Goal: Information Seeking & Learning: Understand process/instructions

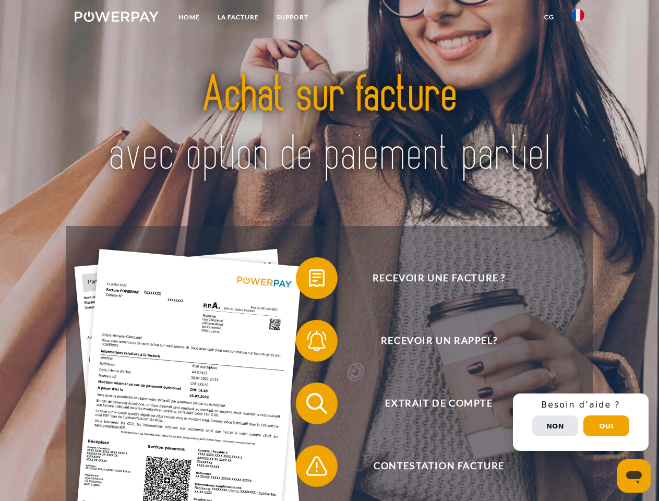
click at [116, 18] on img at bounding box center [117, 16] width 84 height 10
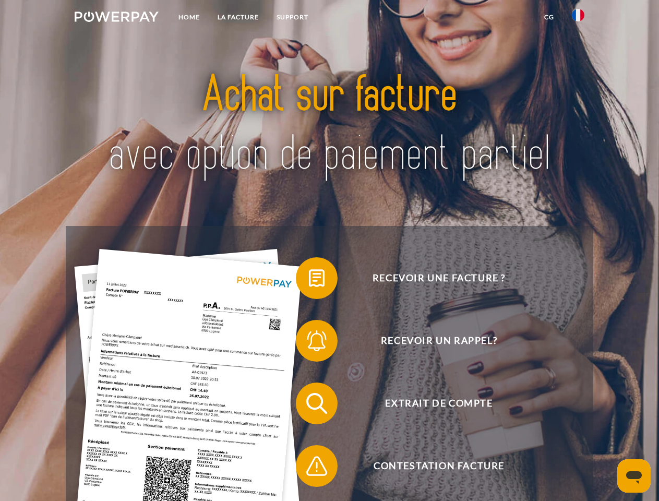
click at [578, 18] on img at bounding box center [578, 15] width 13 height 13
click at [549, 17] on link "CG" at bounding box center [549, 17] width 28 height 19
click at [309, 280] on span at bounding box center [301, 278] width 52 height 52
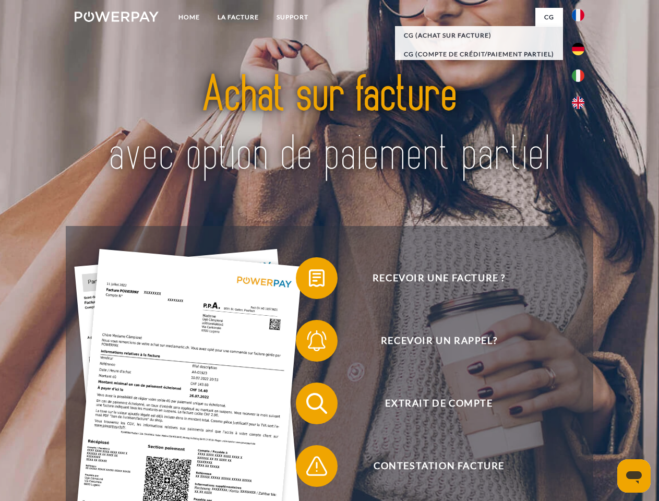
click at [309, 343] on span at bounding box center [301, 340] width 52 height 52
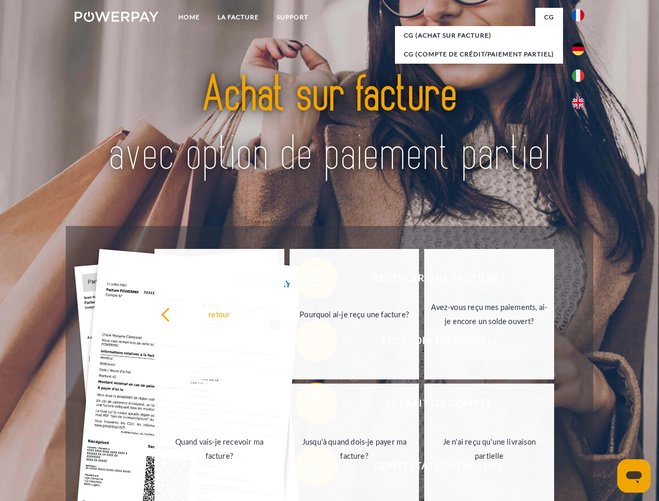
click at [309, 405] on link "Jusqu'à quand dois-je payer ma facture?" at bounding box center [354, 448] width 130 height 130
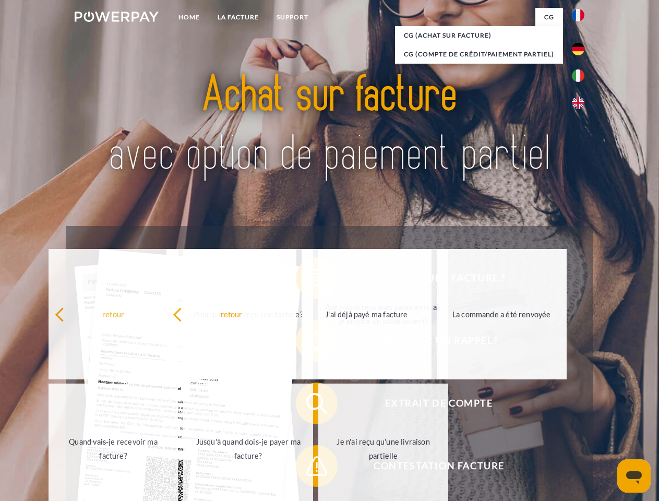
click at [309, 468] on span at bounding box center [301, 466] width 52 height 52
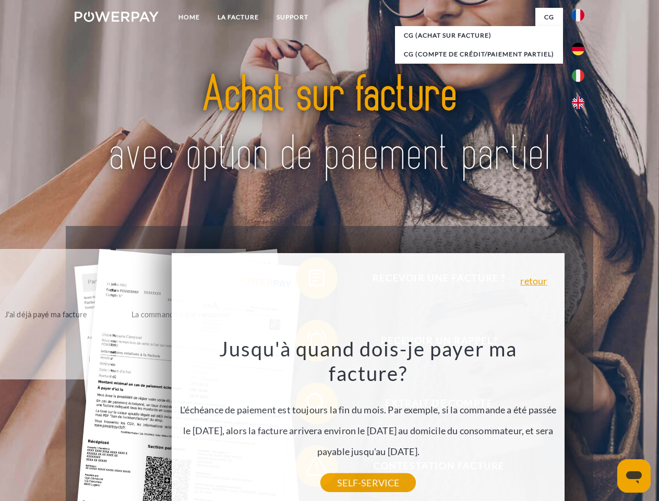
click at [580, 422] on div "Recevoir une facture ? Recevoir un rappel? Extrait de compte retour" at bounding box center [329, 434] width 527 height 417
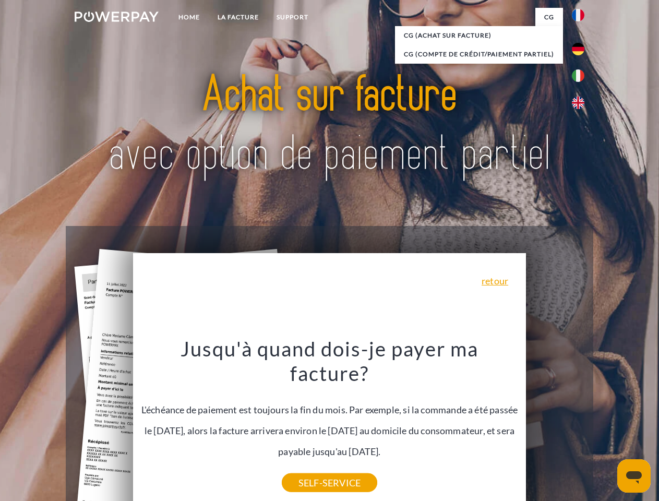
click at [555, 424] on span "Extrait de compte" at bounding box center [439, 403] width 256 height 42
click at [606, 426] on header "Home LA FACTURE Support" at bounding box center [329, 360] width 659 height 720
